Goal: Communication & Community: Answer question/provide support

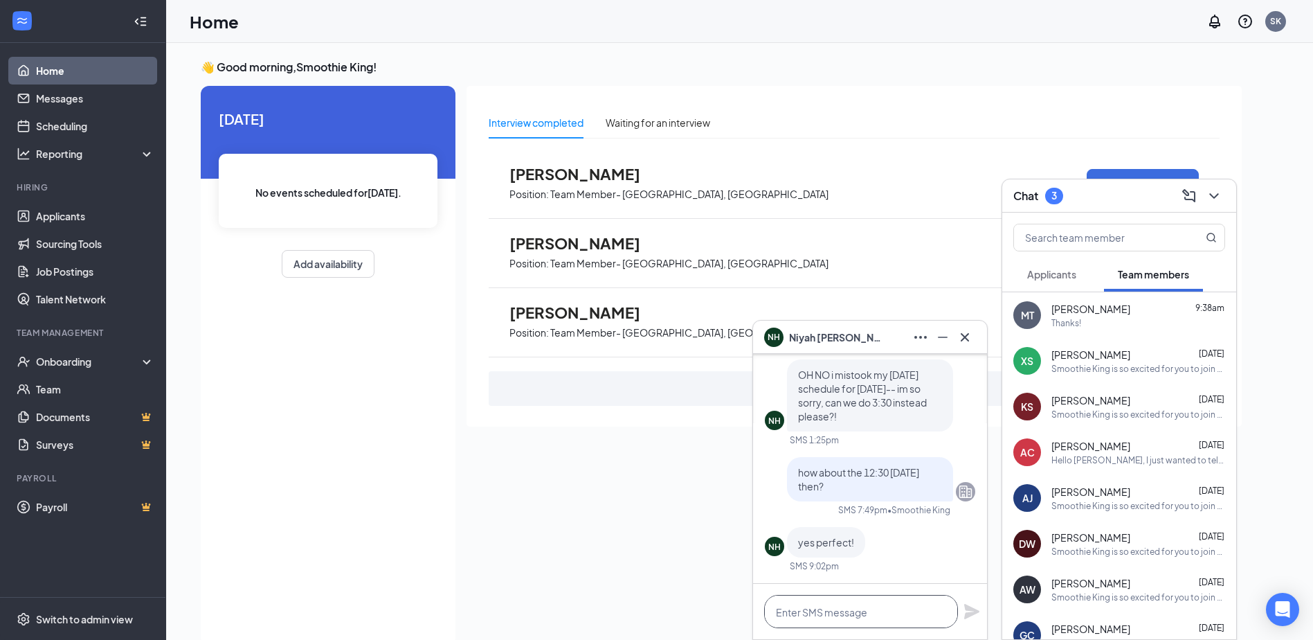
click at [806, 614] on textarea at bounding box center [861, 611] width 194 height 33
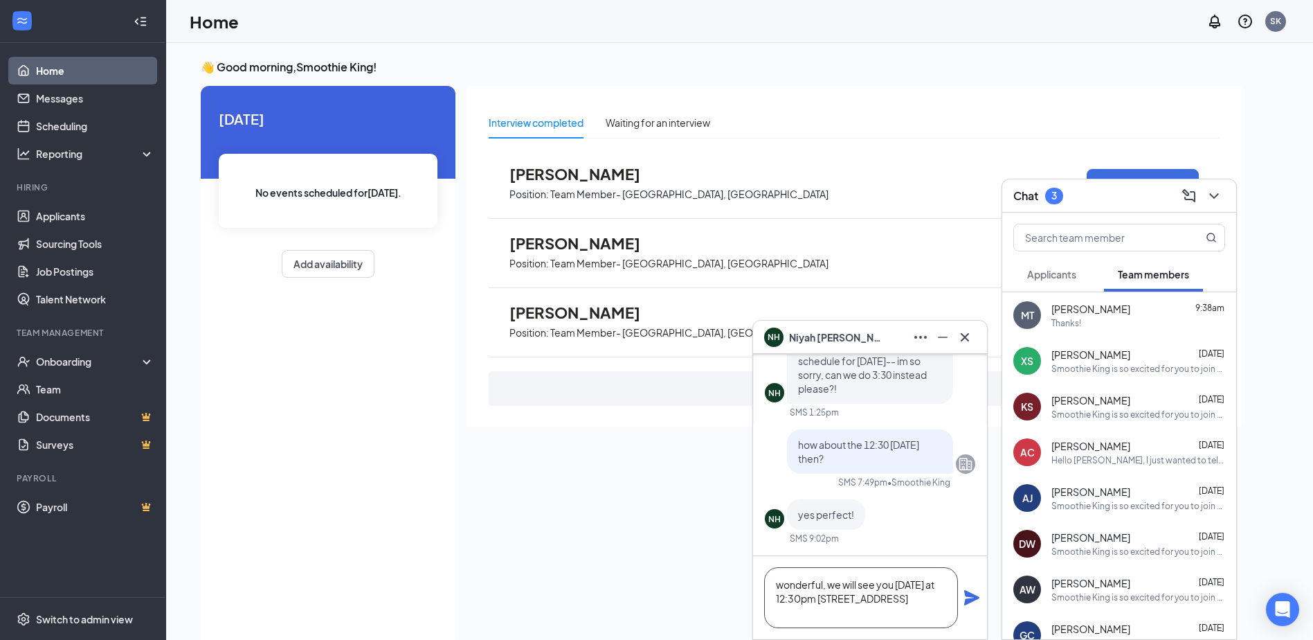
click at [825, 615] on textarea "wonderful, we will see you [DATE] at 12:30pm [STREET_ADDRESS]" at bounding box center [861, 597] width 194 height 61
type textarea "wonderful, we will see you [DATE] at 12:30pm [STREET_ADDRESS]"
click at [969, 599] on icon "Plane" at bounding box center [971, 597] width 15 height 15
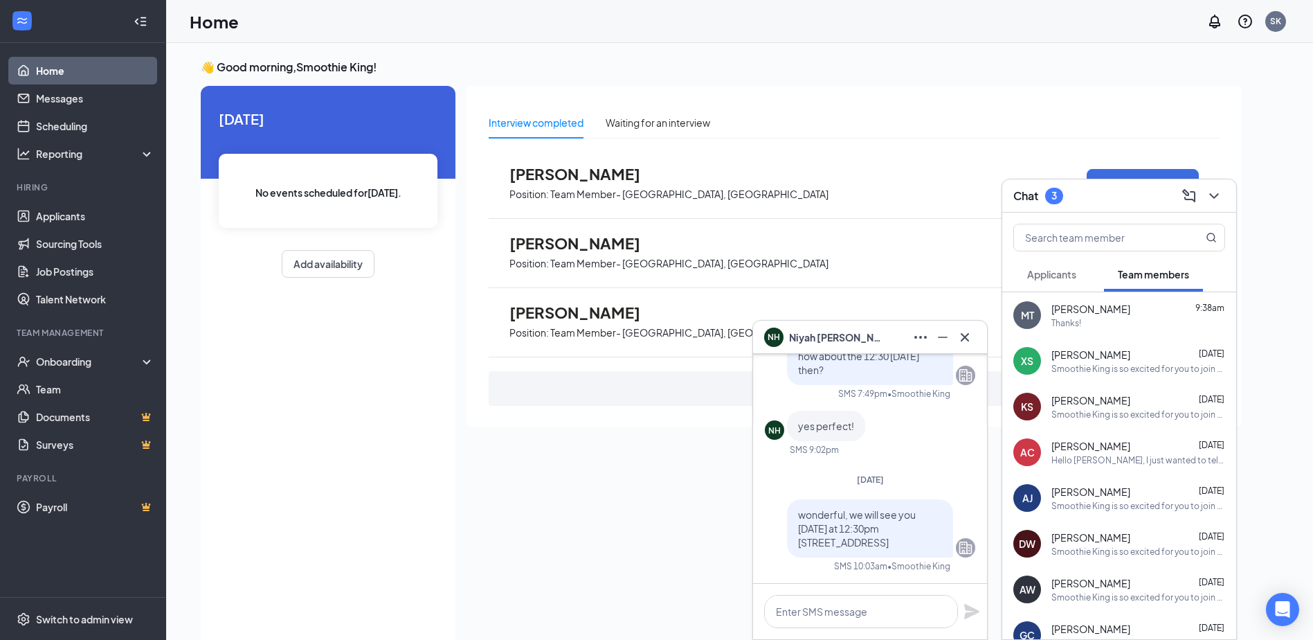
scroll to position [0, 0]
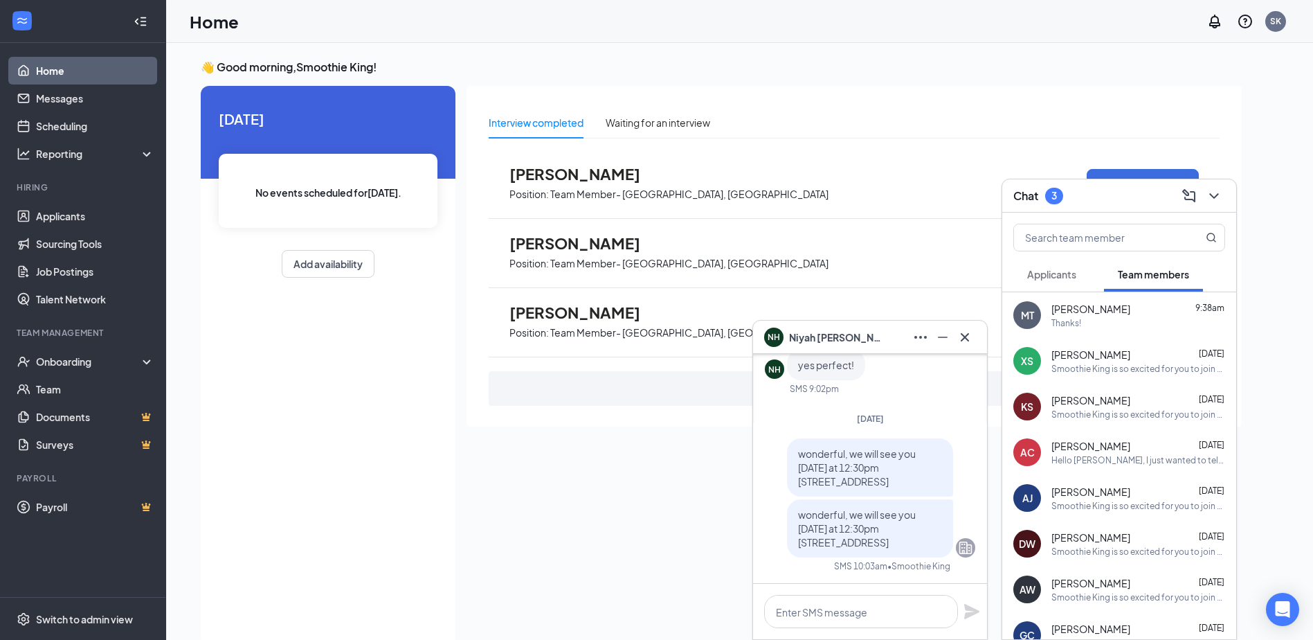
click at [1044, 273] on span "Applicants" at bounding box center [1051, 274] width 49 height 12
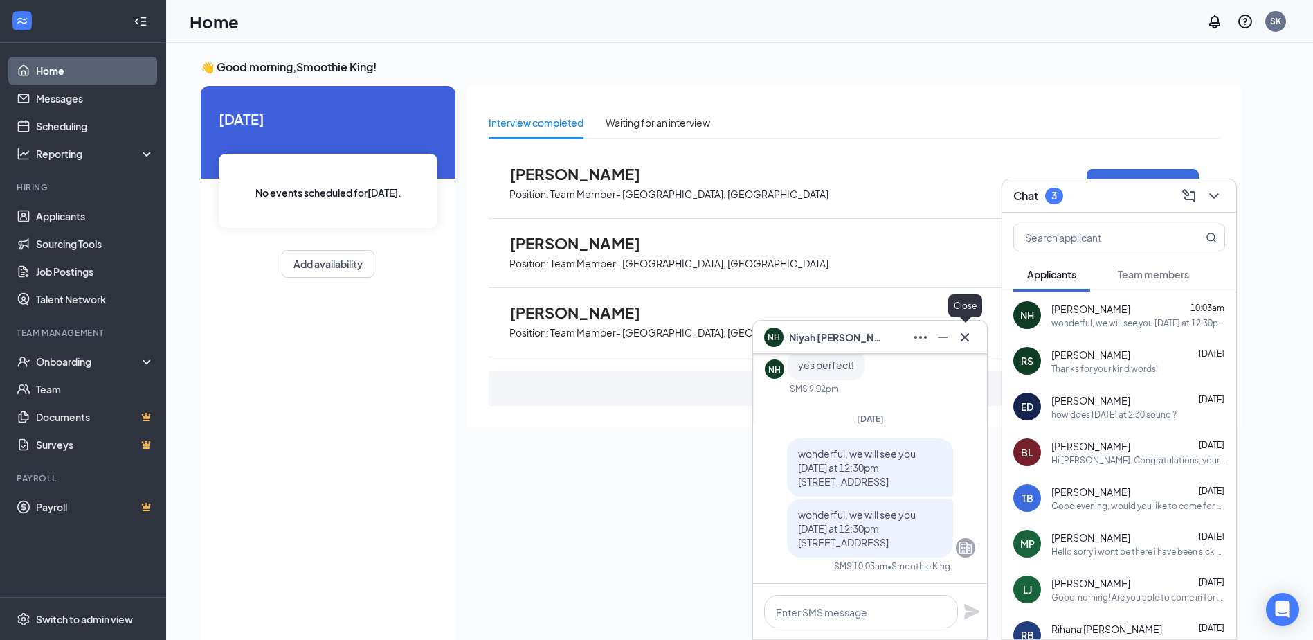
click at [968, 341] on icon "Cross" at bounding box center [965, 337] width 17 height 17
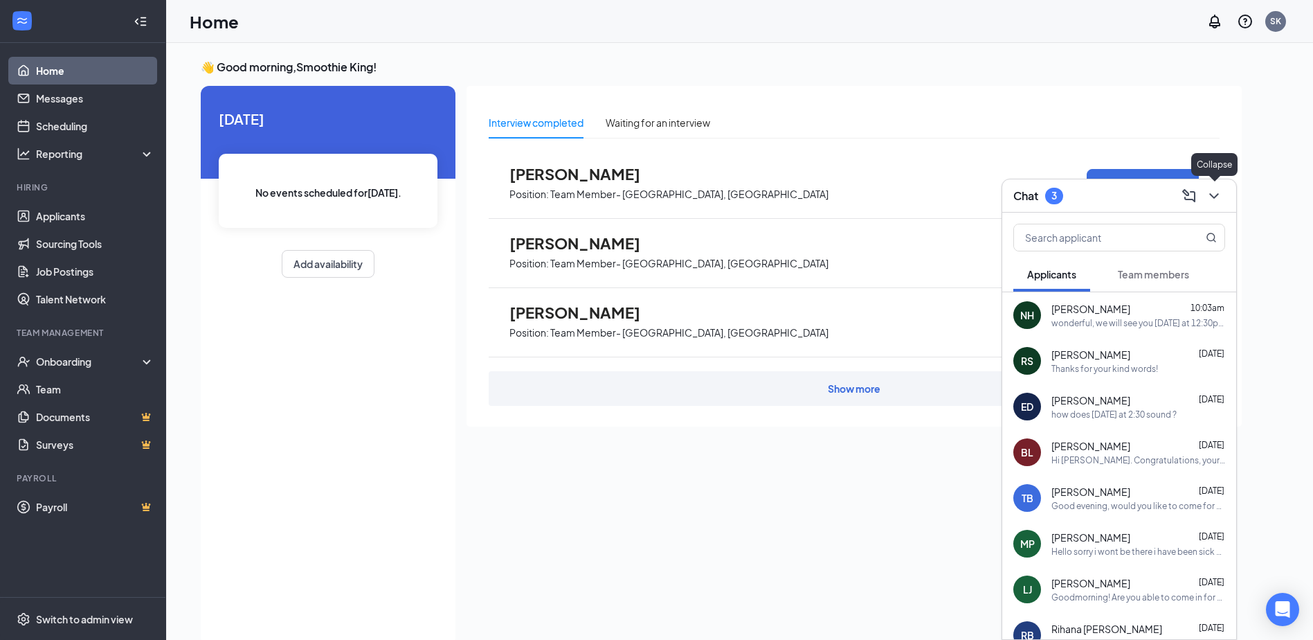
click at [1217, 193] on icon "ChevronDown" at bounding box center [1214, 196] width 17 height 17
